Goal: Obtain resource: Download file/media

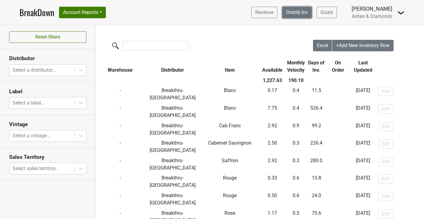
click at [297, 14] on link "Distrib Inv" at bounding box center [297, 13] width 30 height 12
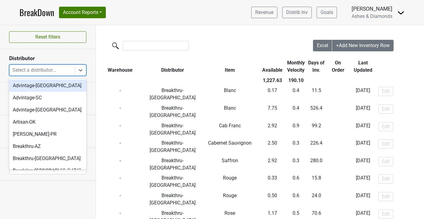
click at [40, 69] on div at bounding box center [41, 70] width 59 height 9
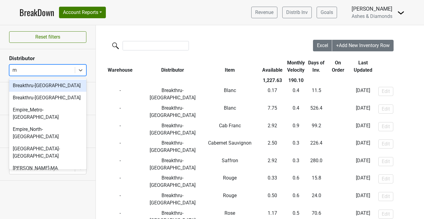
type input "mi"
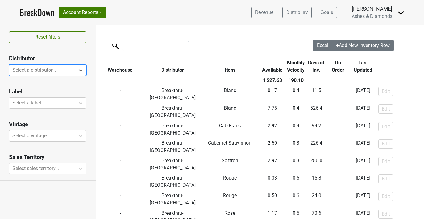
type input "mo"
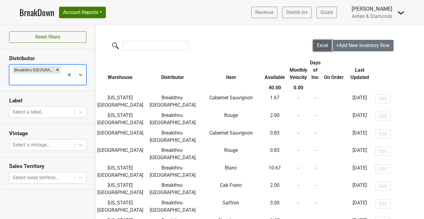
click at [324, 51] on button "Excel" at bounding box center [322, 46] width 19 height 12
